Goal: Task Accomplishment & Management: Manage account settings

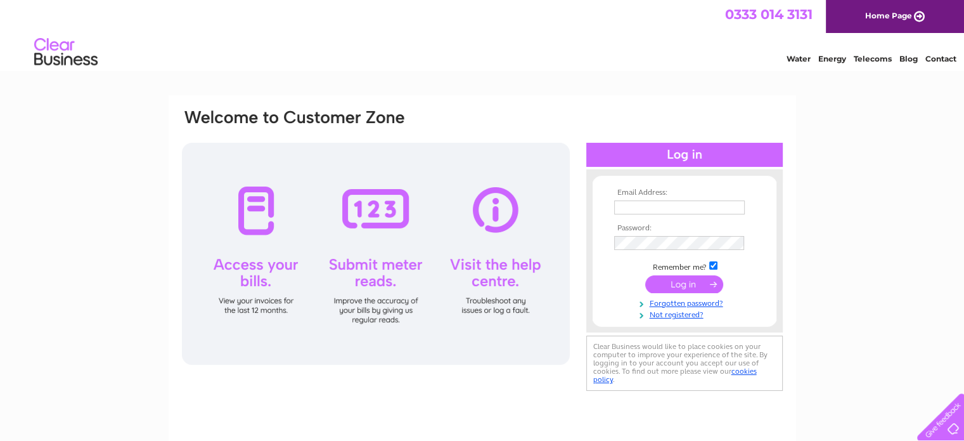
click at [635, 206] on input "text" at bounding box center [679, 207] width 131 height 14
type input "admin@muirfieldridingtherapy.org.uk"
click at [677, 286] on input "submit" at bounding box center [684, 284] width 78 height 18
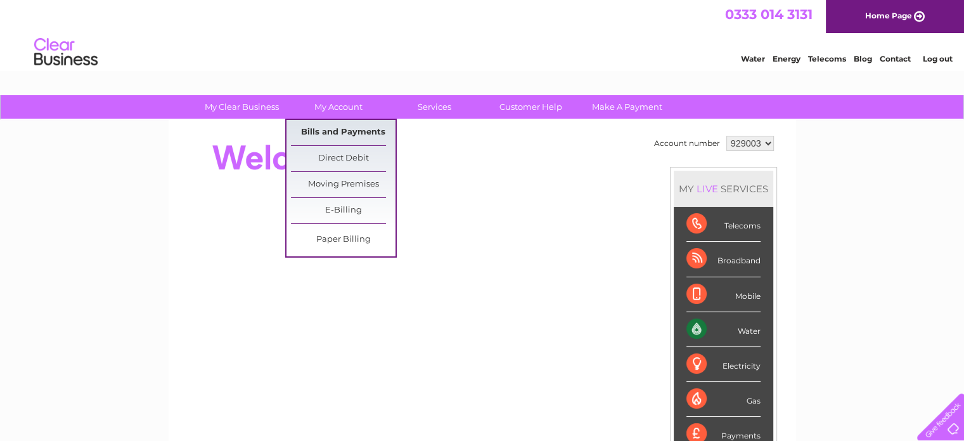
click at [342, 132] on link "Bills and Payments" at bounding box center [343, 132] width 105 height 25
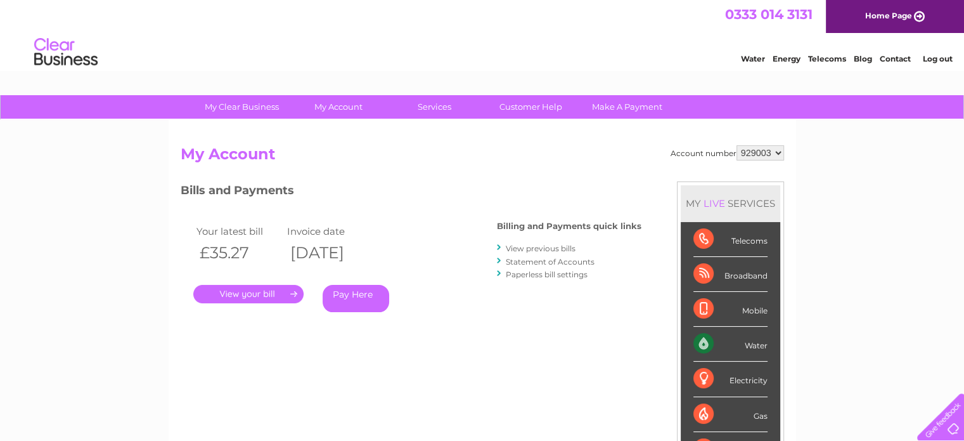
click at [274, 292] on link "." at bounding box center [248, 294] width 110 height 18
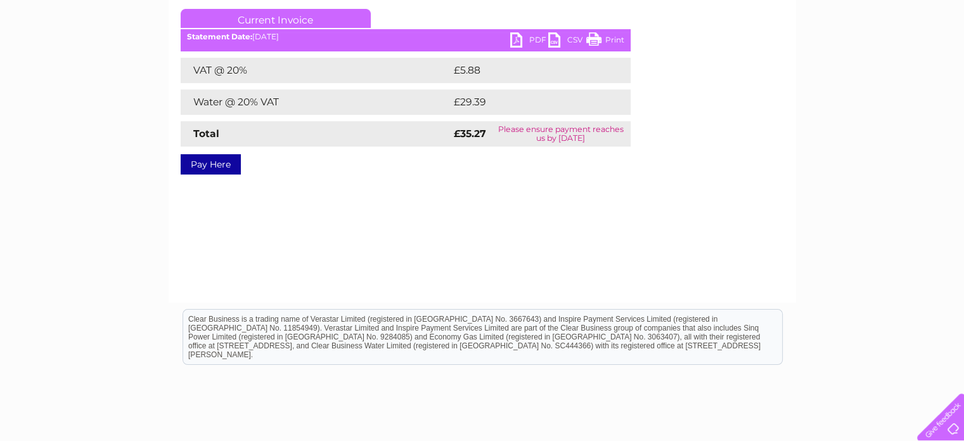
scroll to position [190, 0]
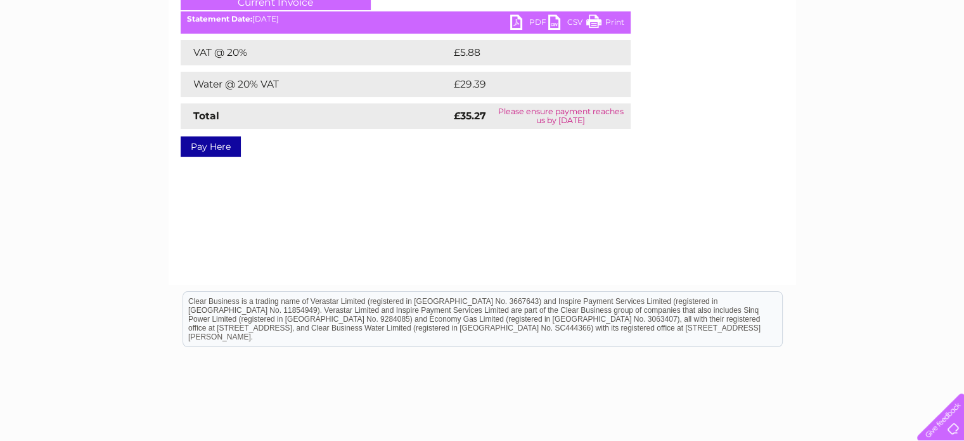
click at [531, 22] on link "PDF" at bounding box center [529, 24] width 38 height 18
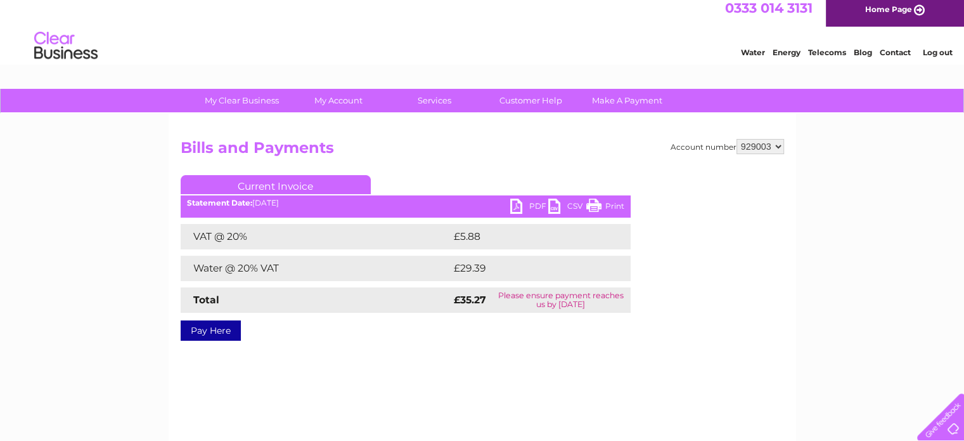
scroll to position [0, 0]
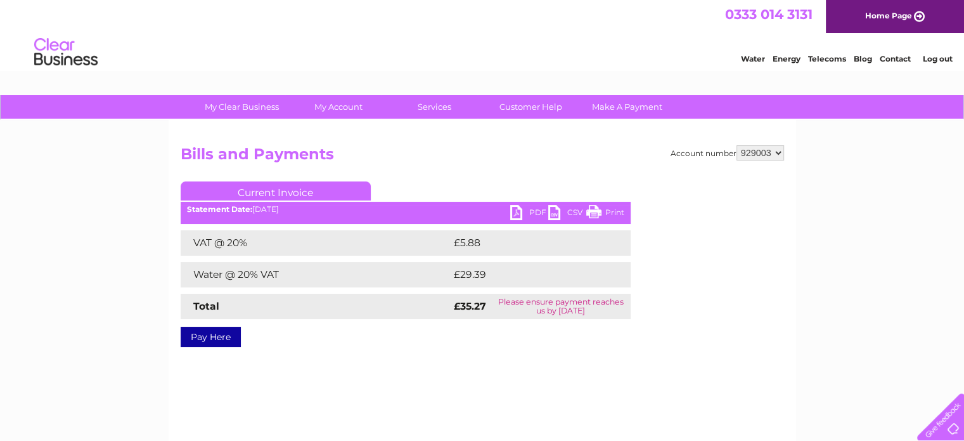
click at [934, 57] on link "Log out" at bounding box center [938, 59] width 30 height 10
